Goal: Check status: Check status

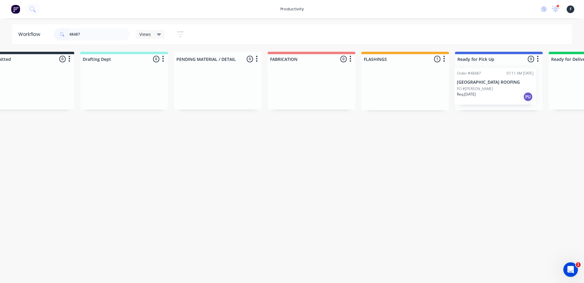
scroll to position [0, 37]
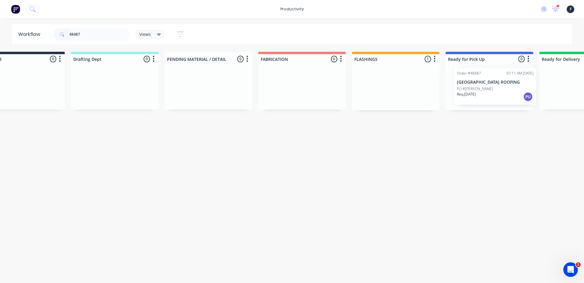
drag, startPoint x: 435, startPoint y: 93, endPoint x: 499, endPoint y: 93, distance: 63.9
click at [500, 93] on div "Submitted 0 Sort By Created date Required date Order number Customer name Most …" at bounding box center [467, 81] width 1014 height 58
type input "48487"
click at [493, 93] on div "Req. 13/10/25 PU" at bounding box center [488, 97] width 77 height 10
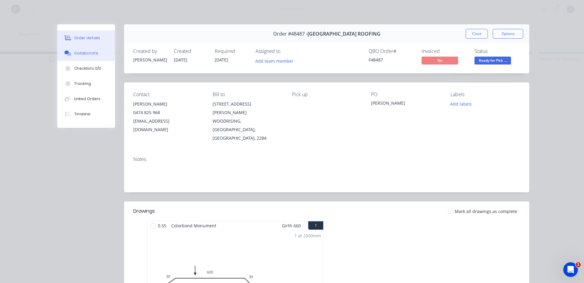
click at [92, 51] on div "Collaborate" at bounding box center [86, 52] width 24 height 5
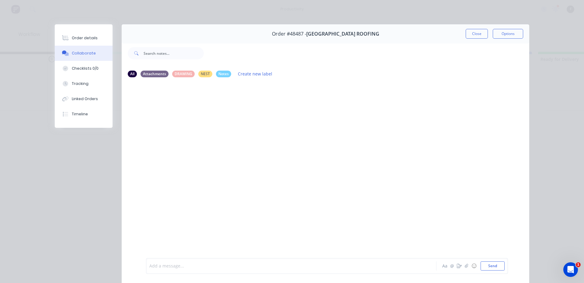
click at [252, 264] on div at bounding box center [283, 266] width 266 height 6
